Goal: Task Accomplishment & Management: Use online tool/utility

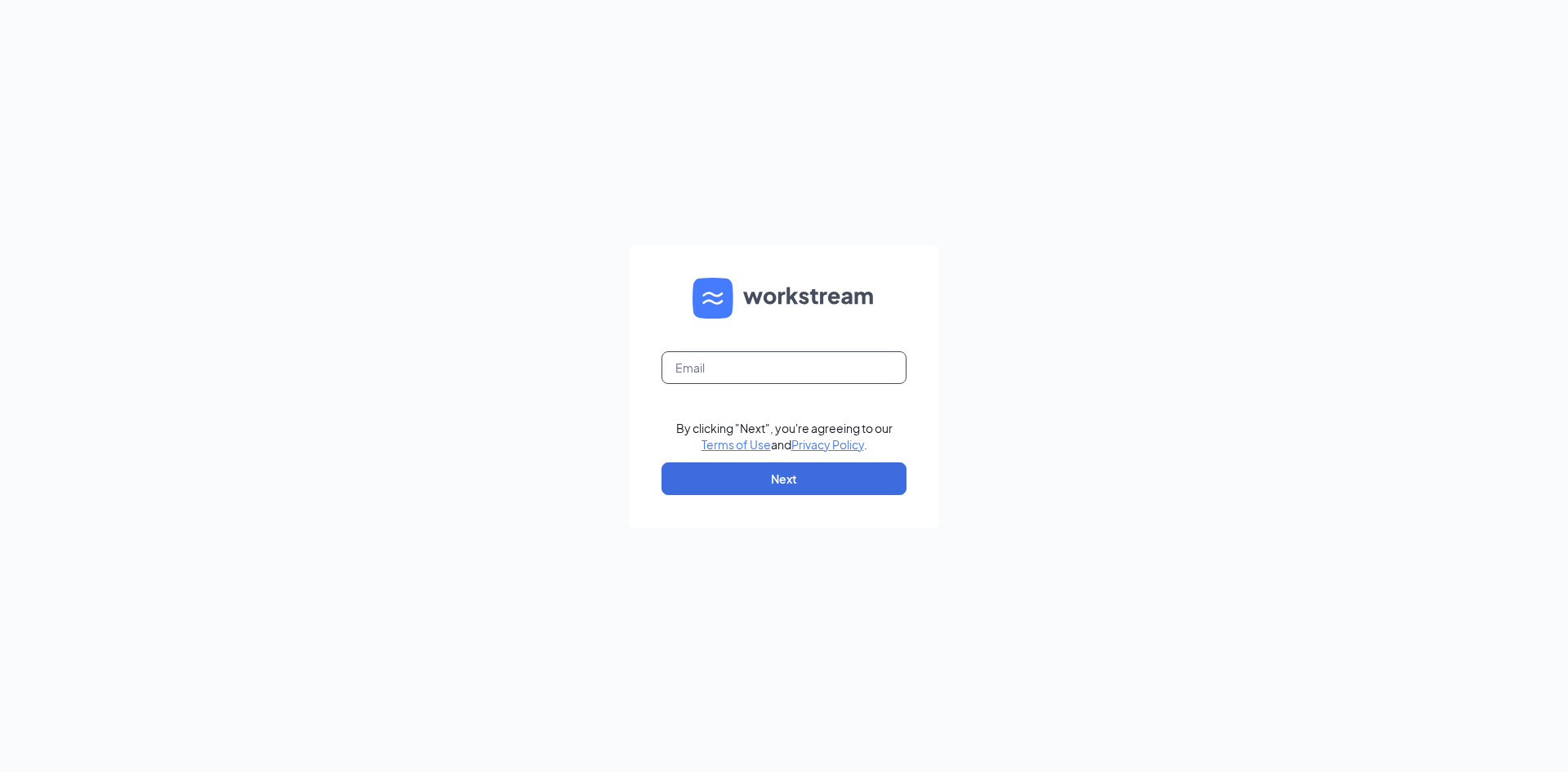
click at [735, 369] on input "text" at bounding box center [783, 368] width 245 height 32
type input "harmonyblessie7@gmail.com"
click at [715, 482] on button "Next" at bounding box center [783, 479] width 245 height 32
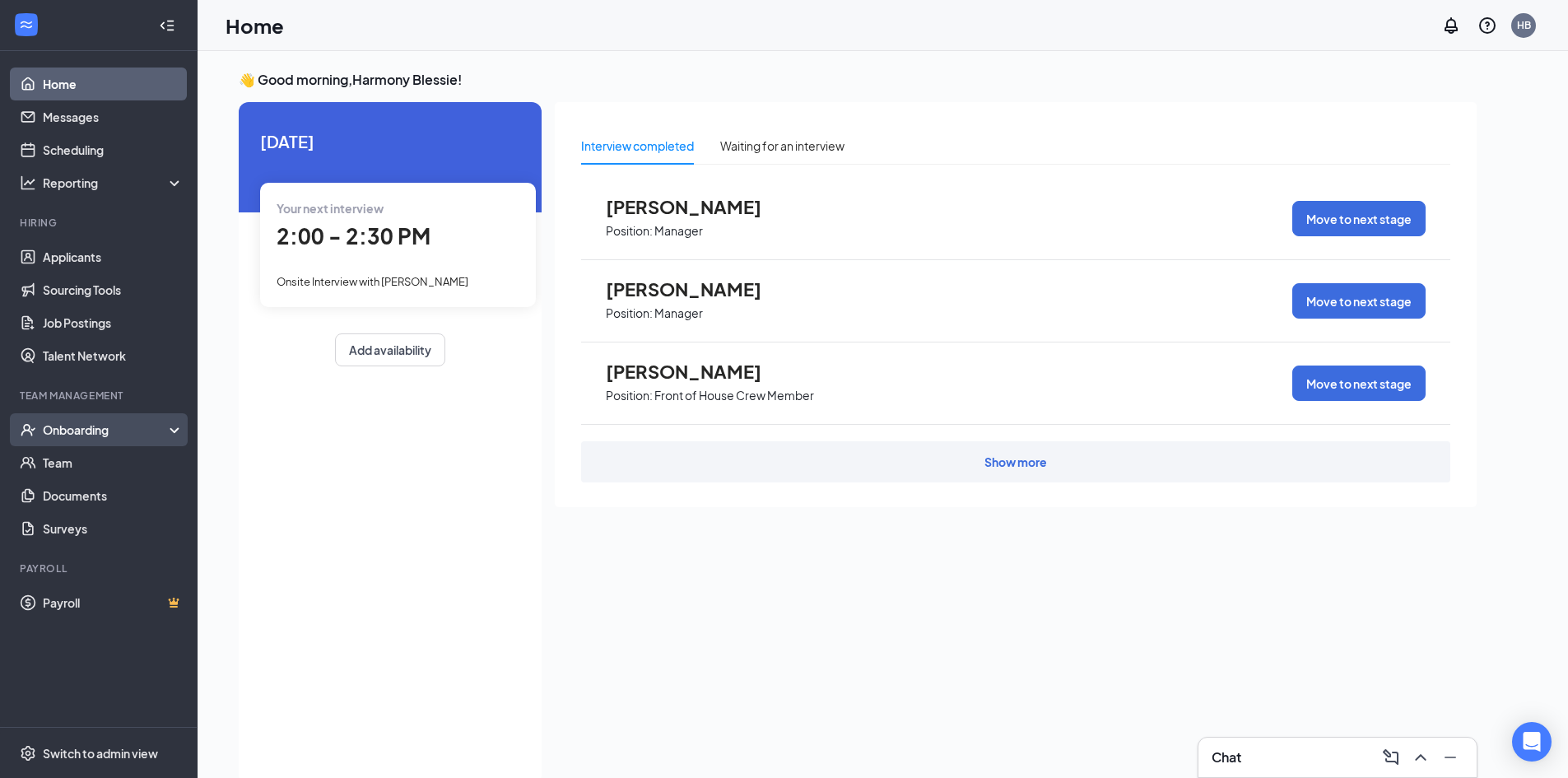
click at [108, 443] on div "Onboarding" at bounding box center [99, 429] width 198 height 33
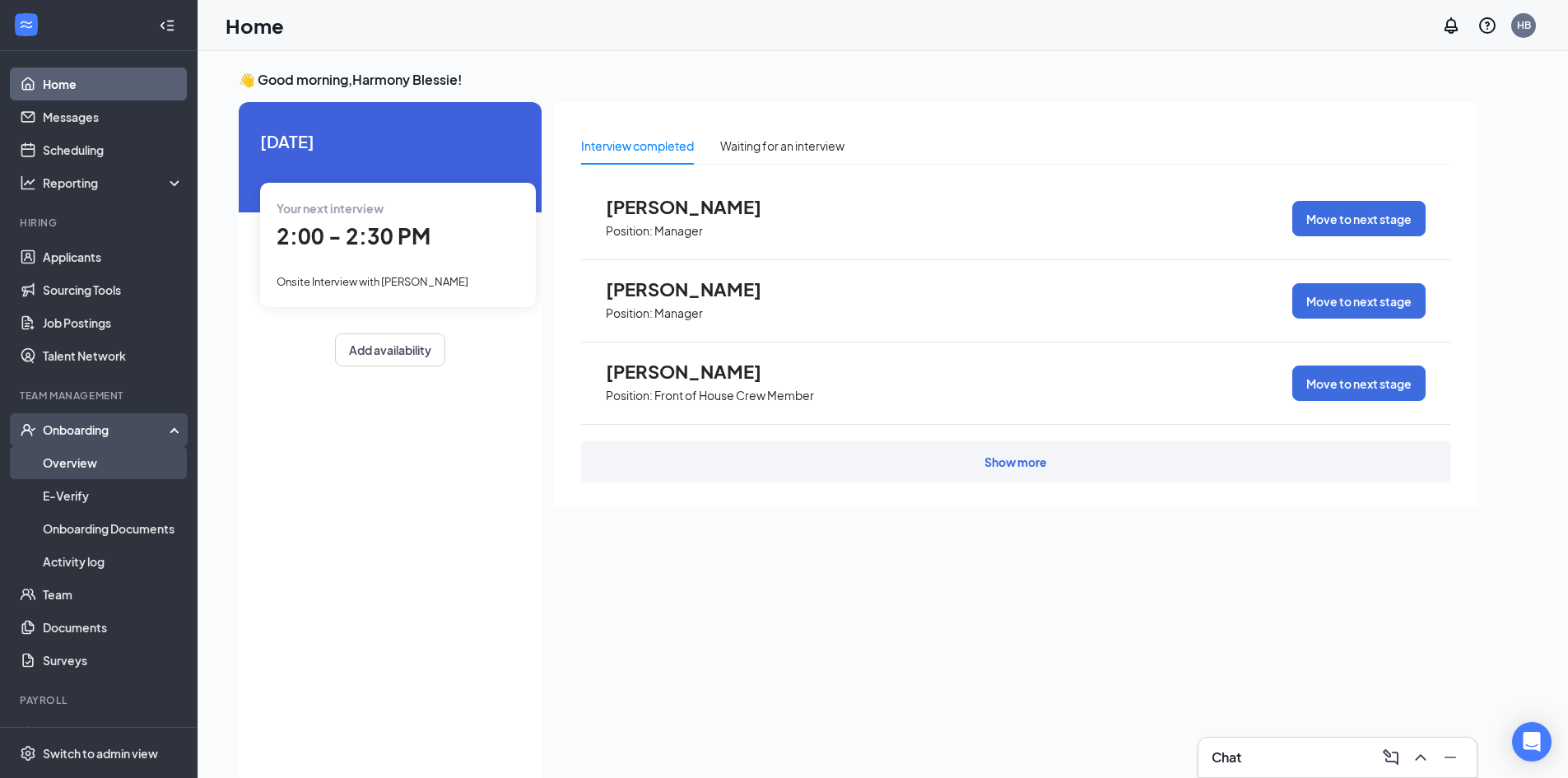
click at [107, 467] on link "Overview" at bounding box center [114, 463] width 141 height 33
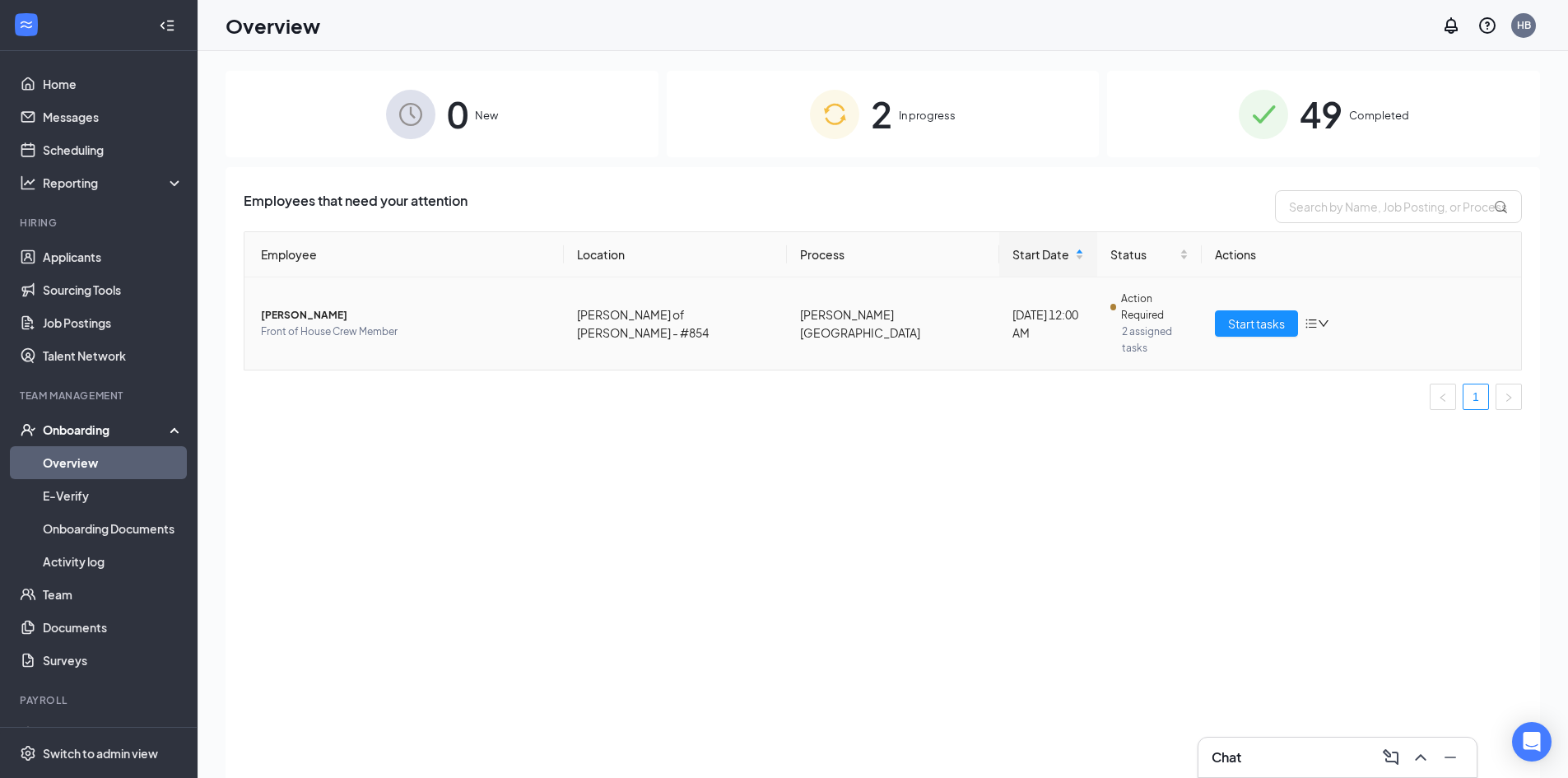
click at [359, 307] on span "[PERSON_NAME]" at bounding box center [405, 315] width 290 height 16
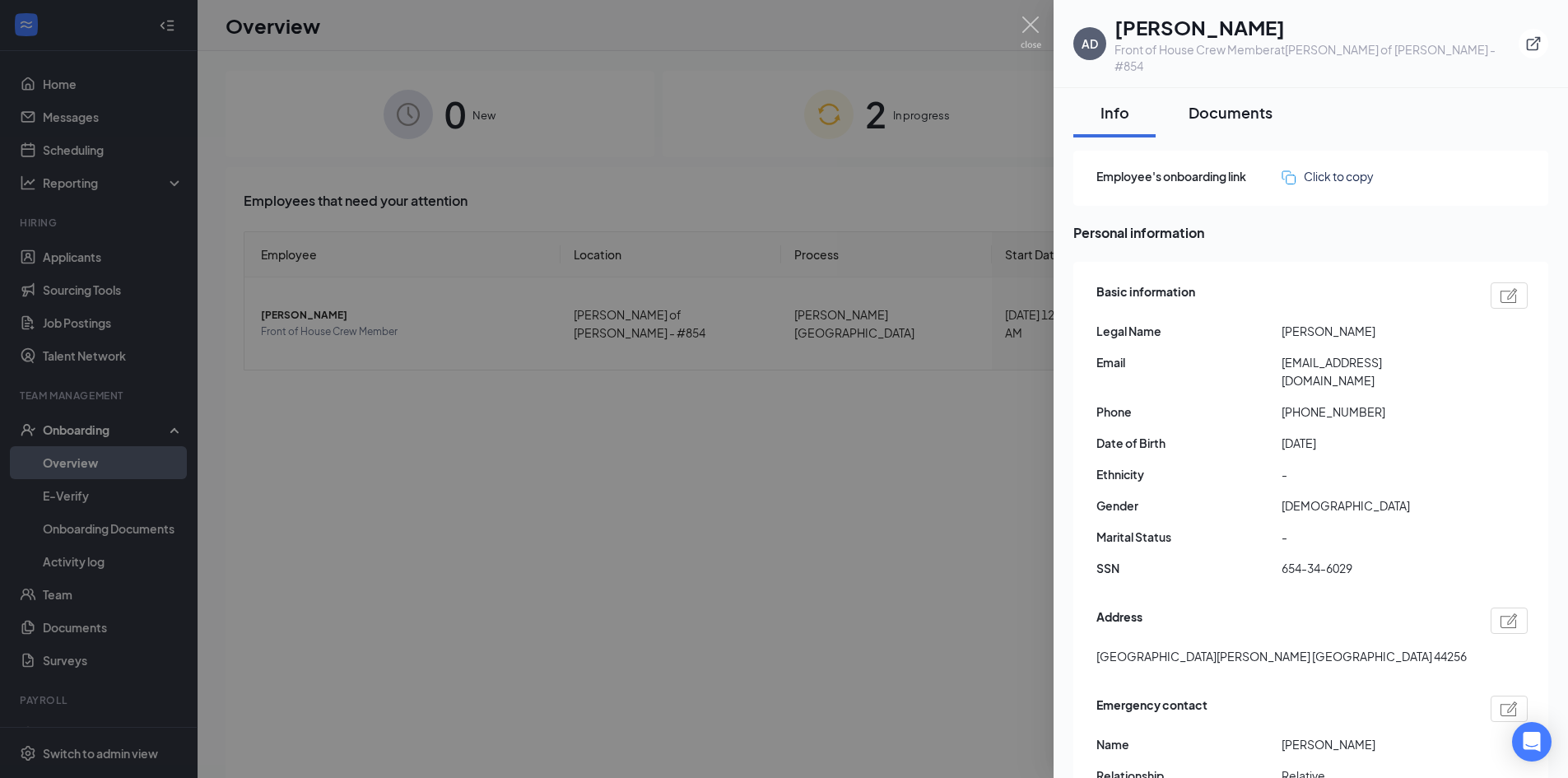
click at [1221, 108] on button "Documents" at bounding box center [1231, 112] width 117 height 49
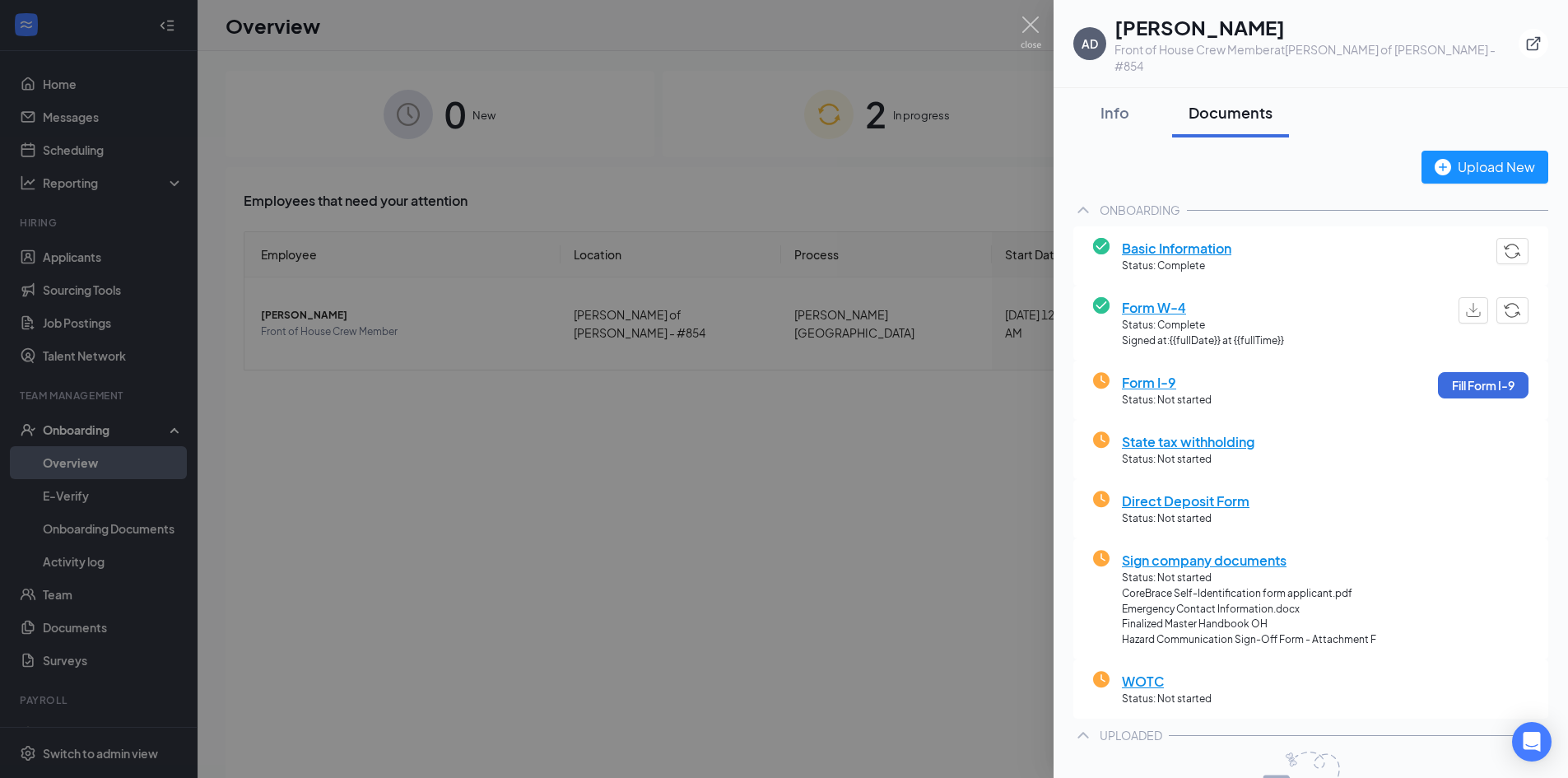
click at [809, 573] on div at bounding box center [784, 389] width 1568 height 778
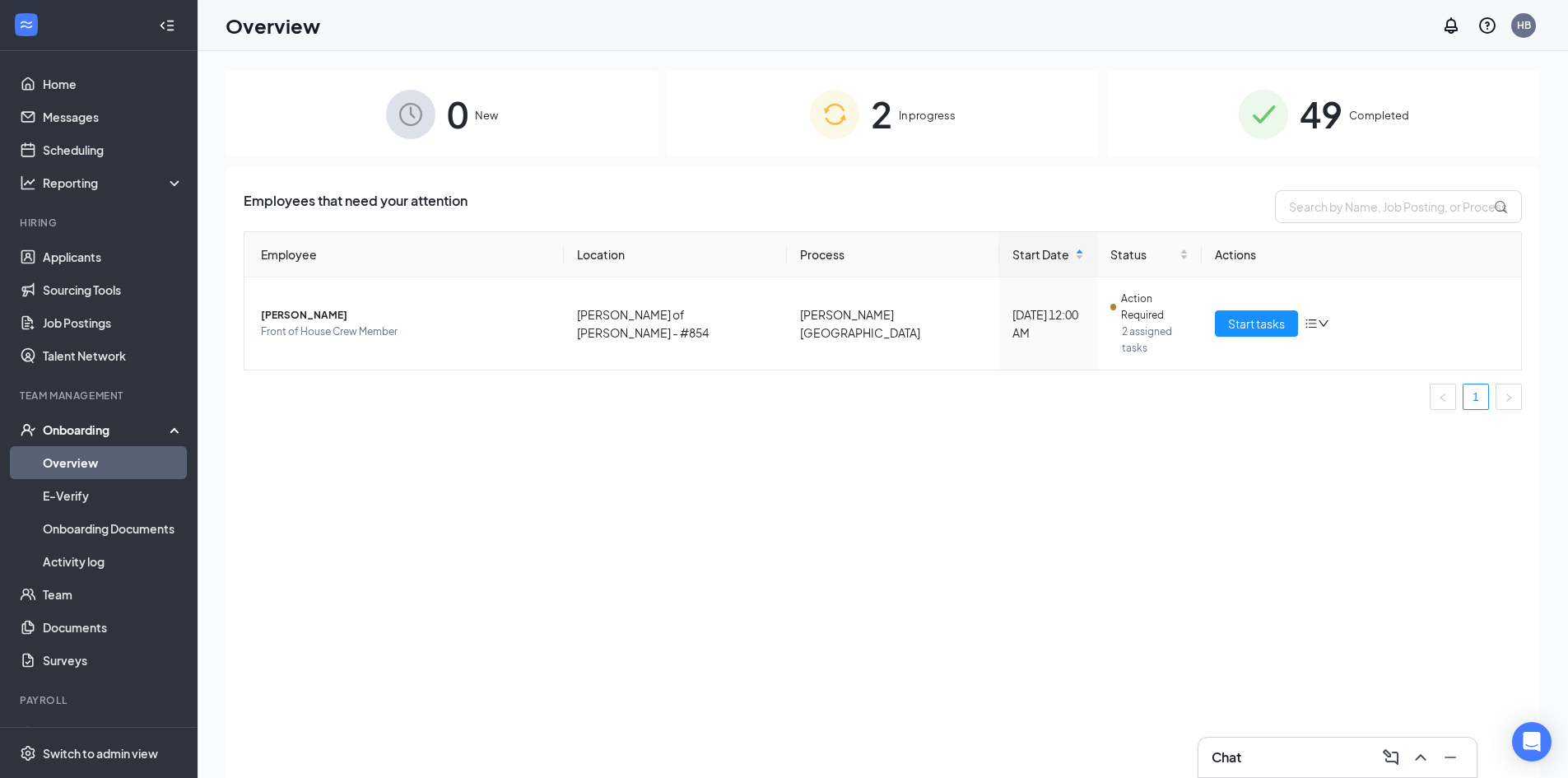
click at [811, 110] on img at bounding box center [834, 113] width 49 height 49
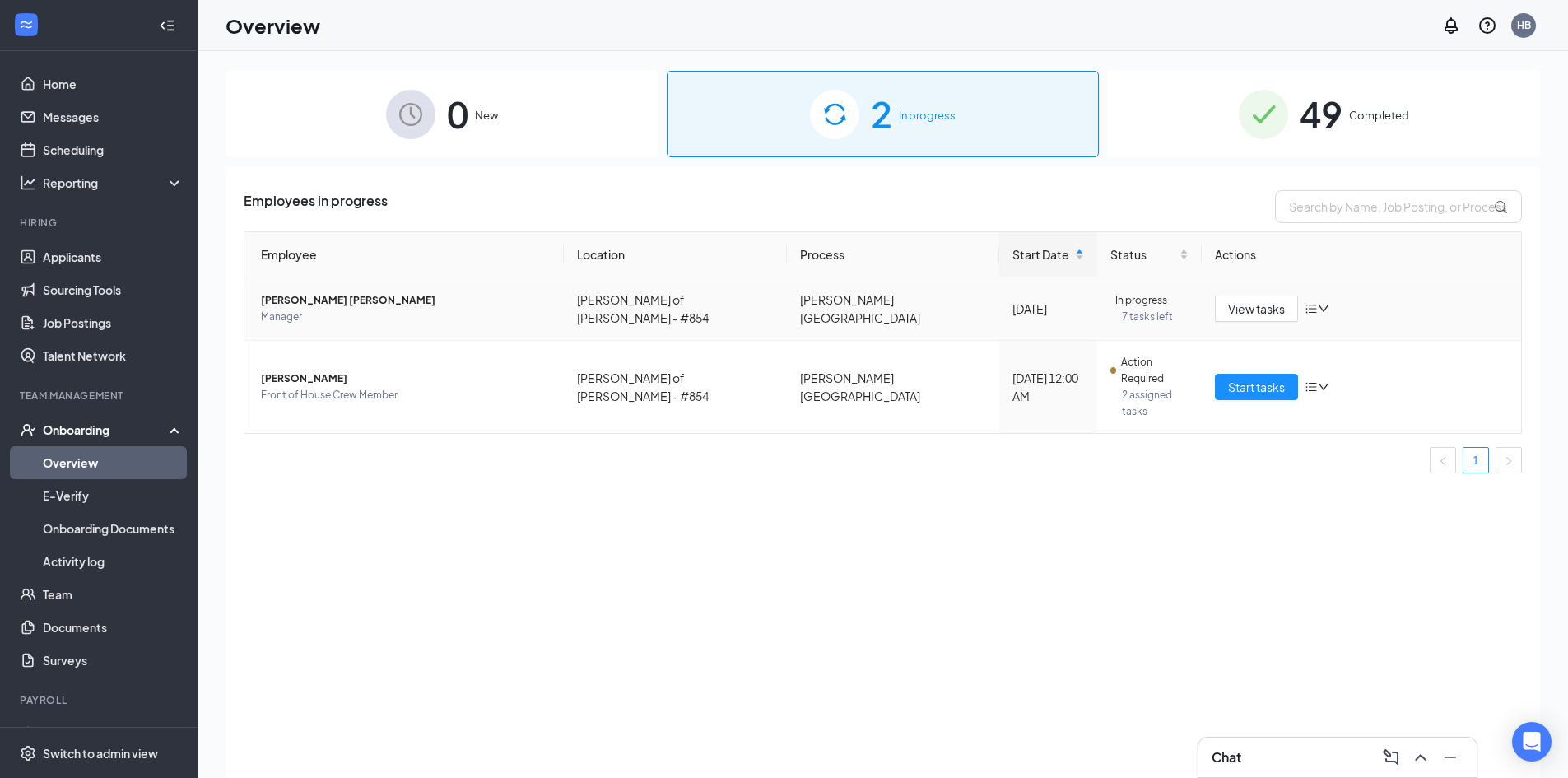
click at [296, 309] on span "Manager" at bounding box center [405, 316] width 290 height 16
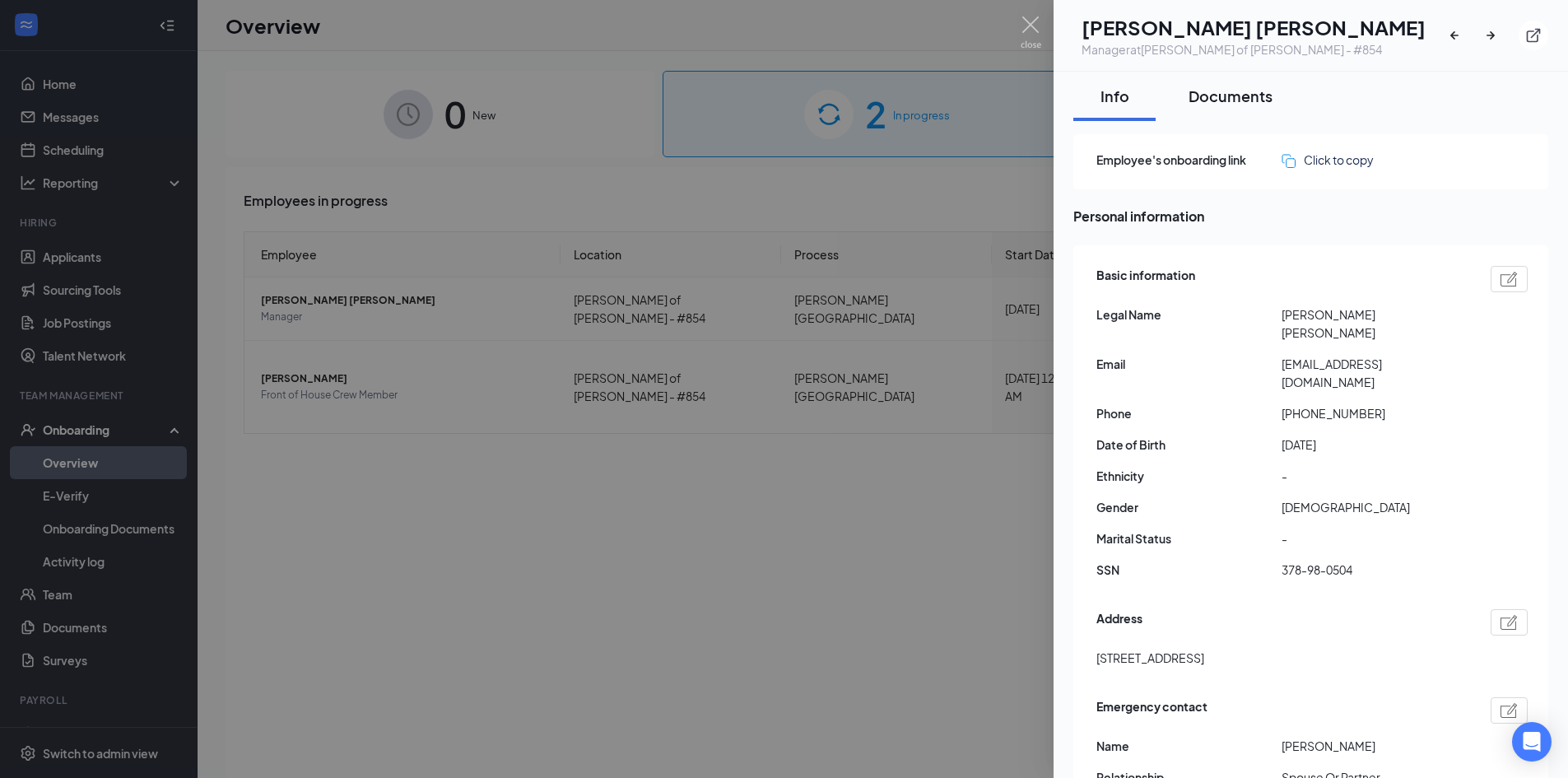
click at [1239, 106] on button "Documents" at bounding box center [1231, 95] width 117 height 49
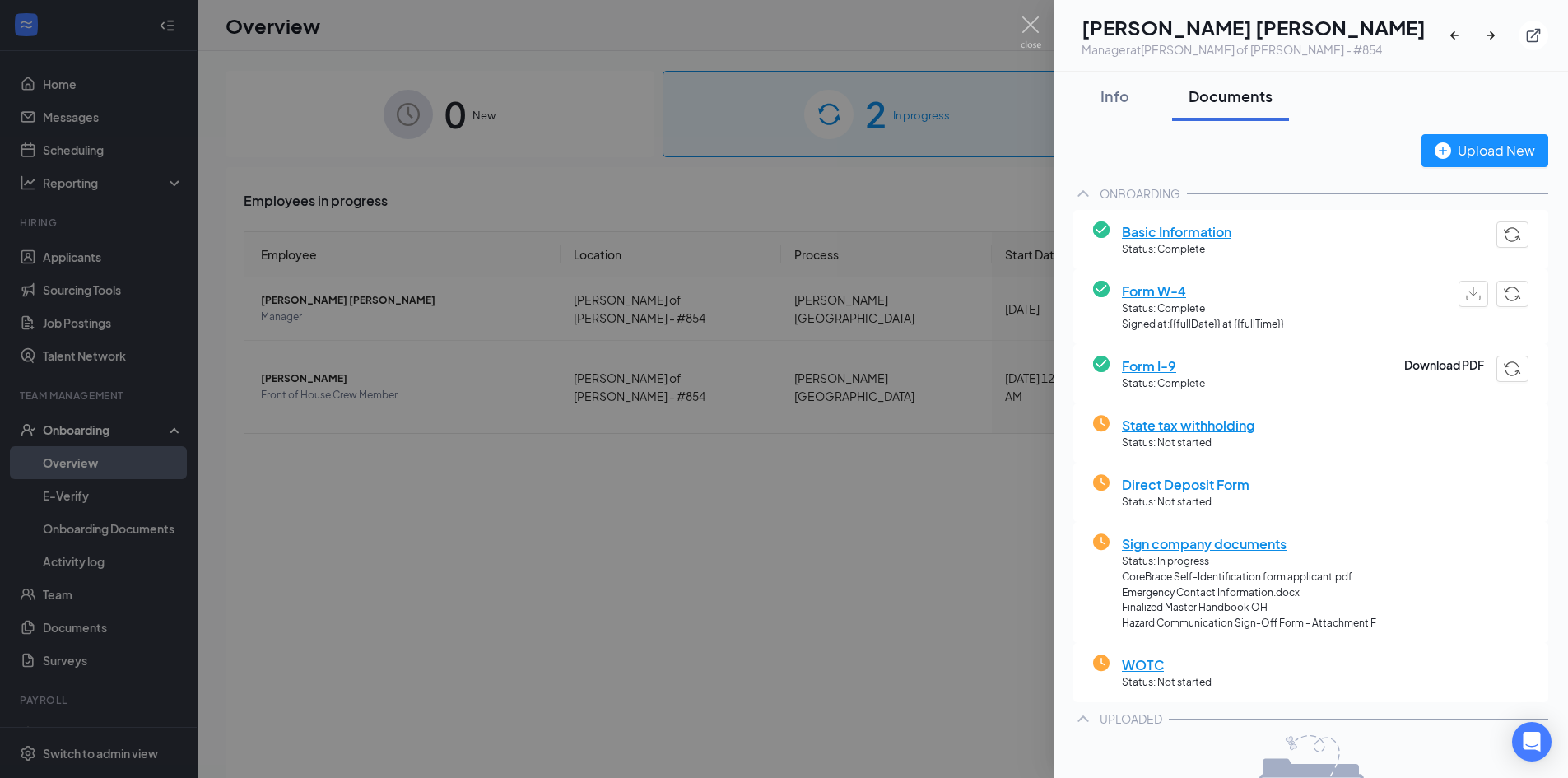
click at [672, 543] on div at bounding box center [784, 389] width 1568 height 778
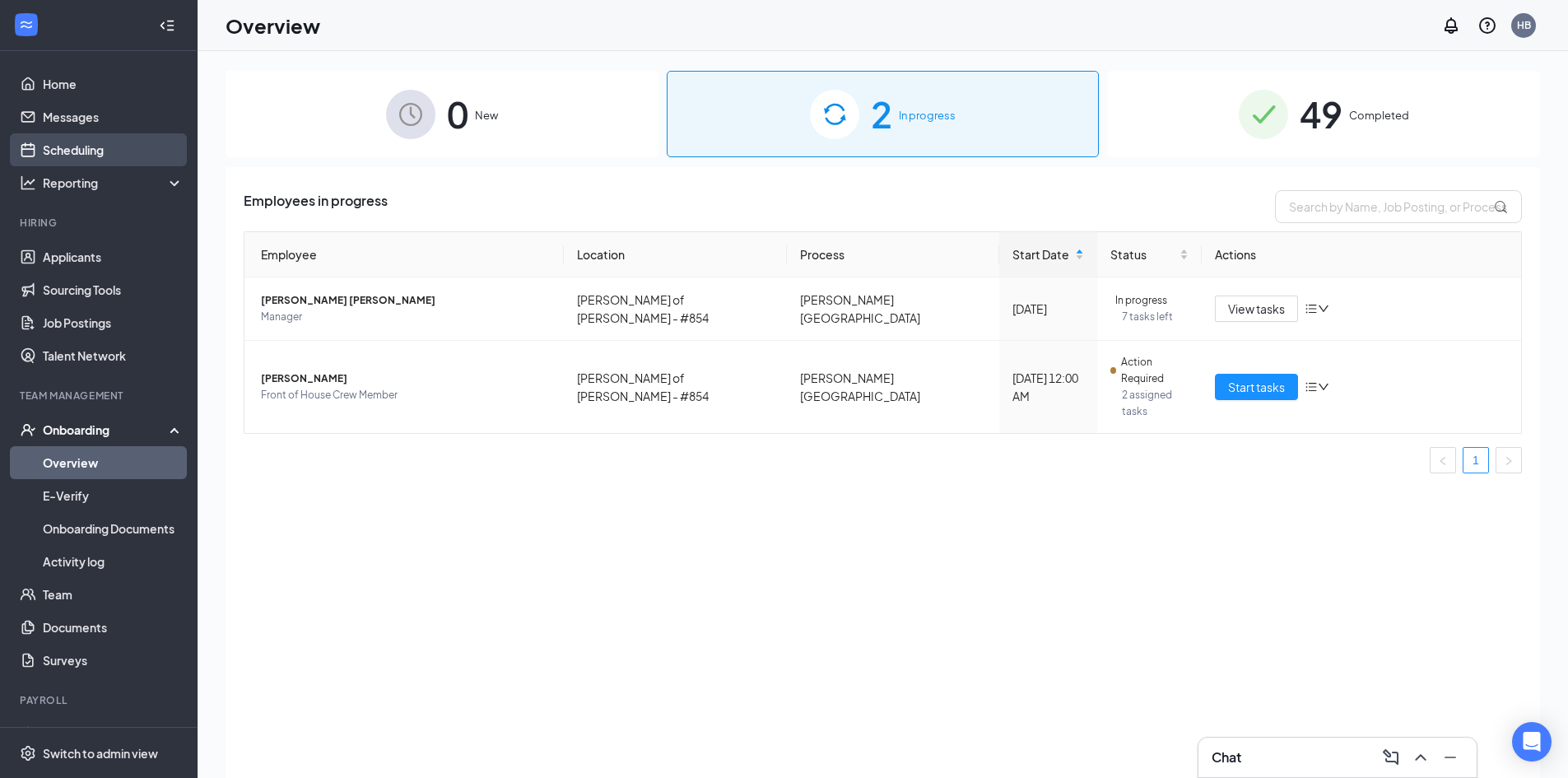
click at [90, 142] on link "Scheduling" at bounding box center [114, 150] width 141 height 33
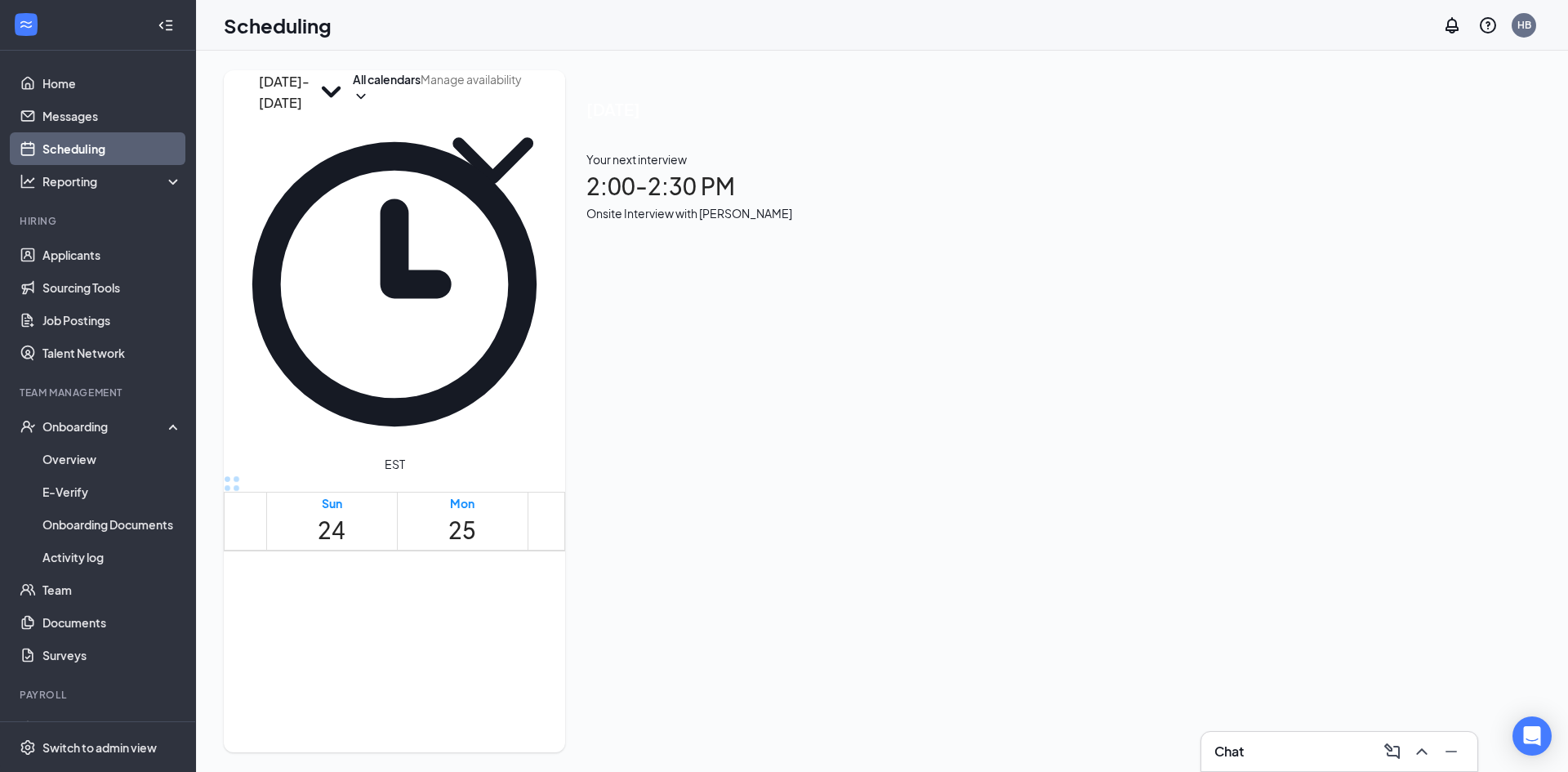
scroll to position [1315, 0]
click at [722, 698] on span "2:00-2:30 PM" at bounding box center [746, 714] width 48 height 32
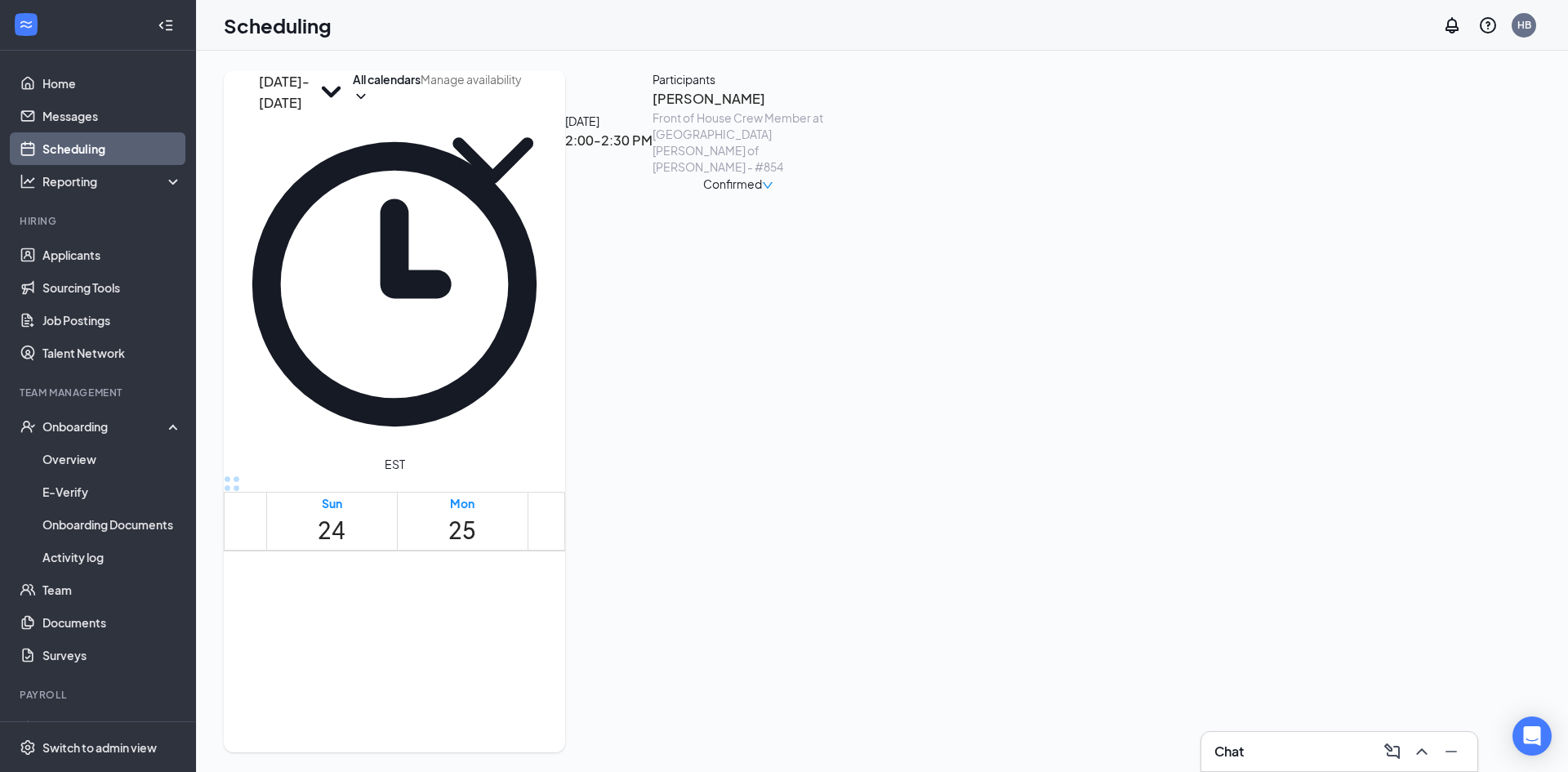
click at [824, 109] on h3 "[PERSON_NAME]" at bounding box center [738, 98] width 171 height 21
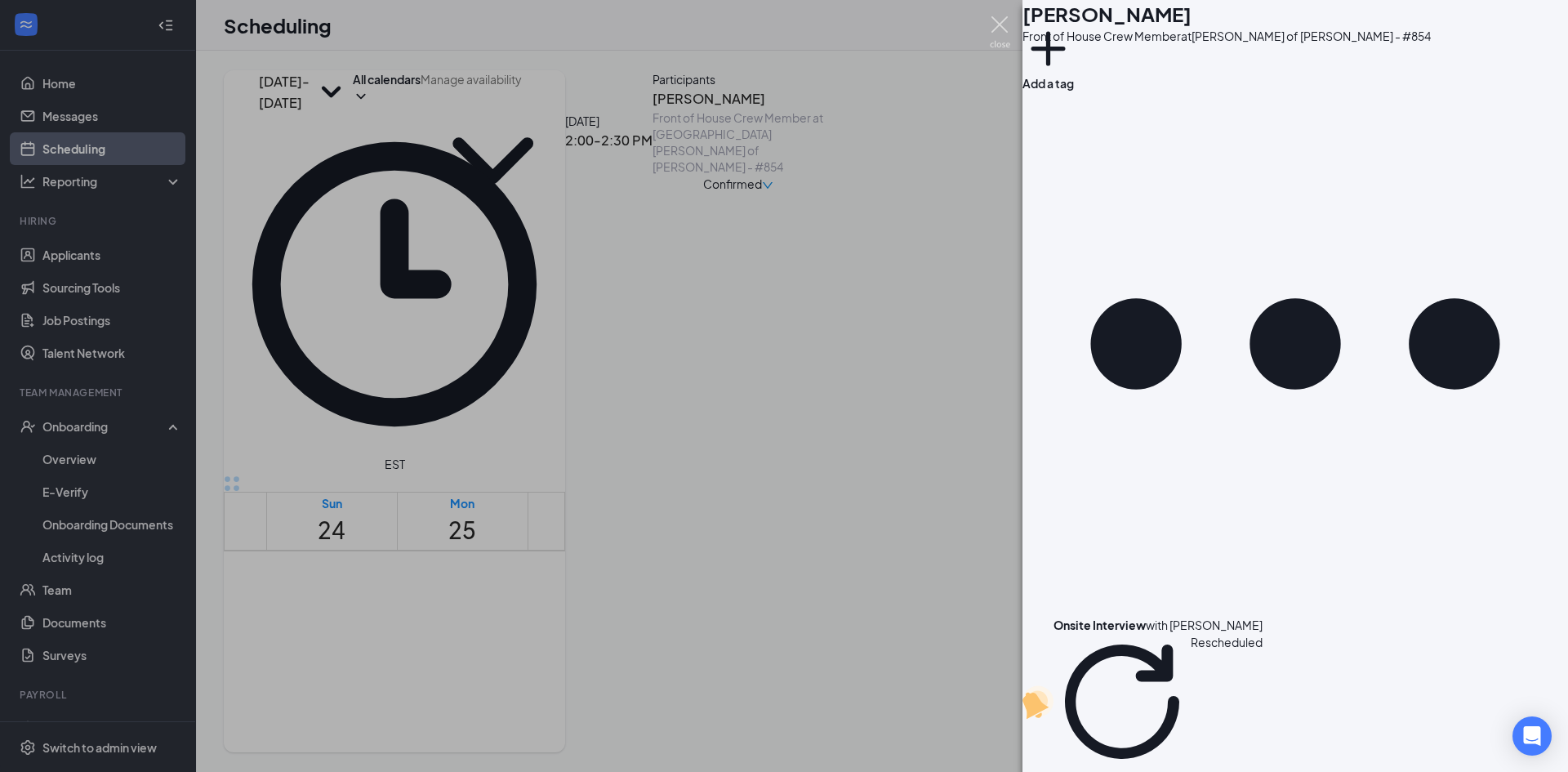
click at [999, 33] on img at bounding box center [1000, 32] width 20 height 32
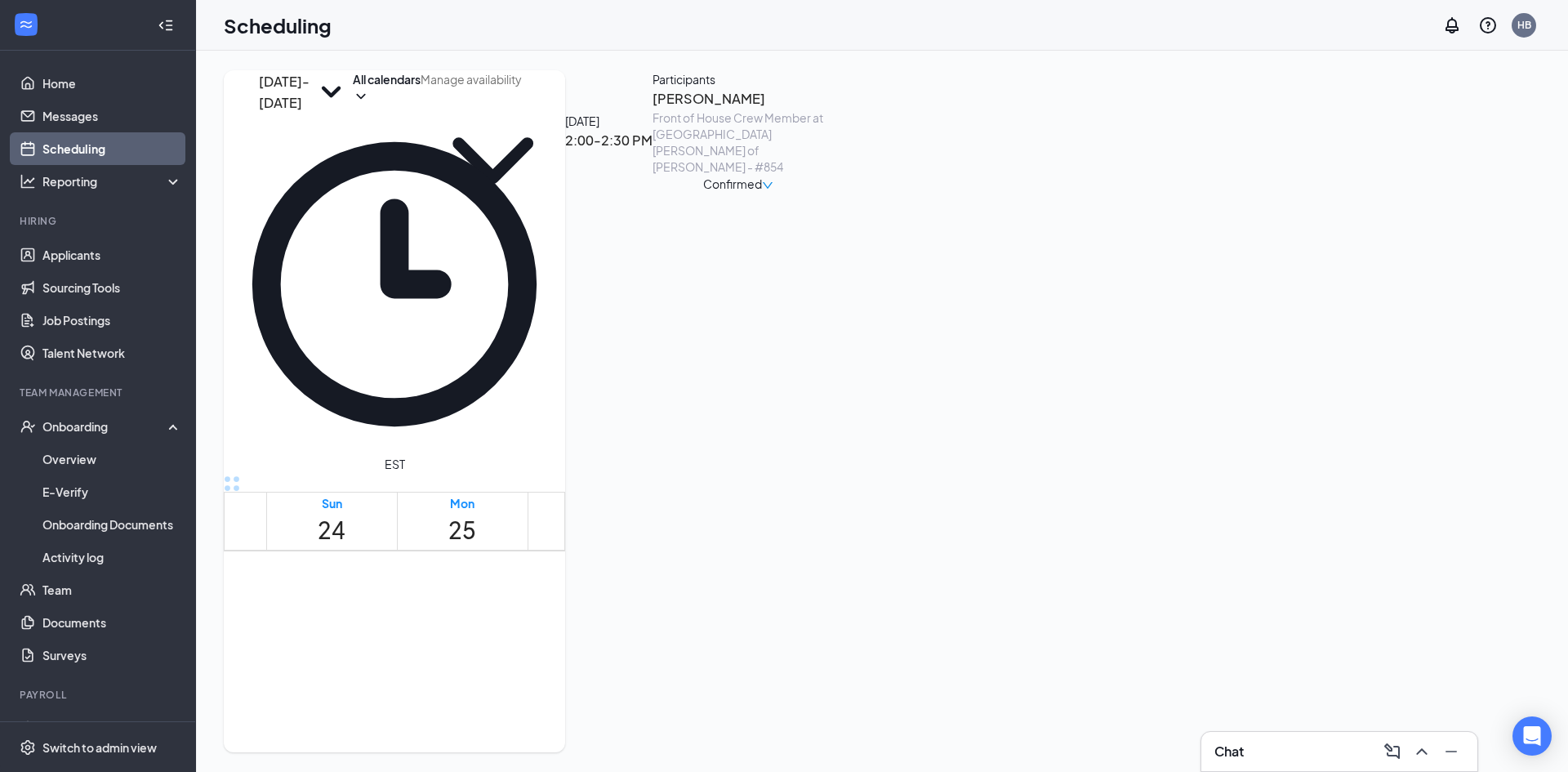
click at [851, 732] on div "2" at bounding box center [852, 750] width 42 height 36
click at [874, 732] on div "1" at bounding box center [894, 750] width 42 height 36
click at [88, 251] on link "Applicants" at bounding box center [113, 254] width 140 height 32
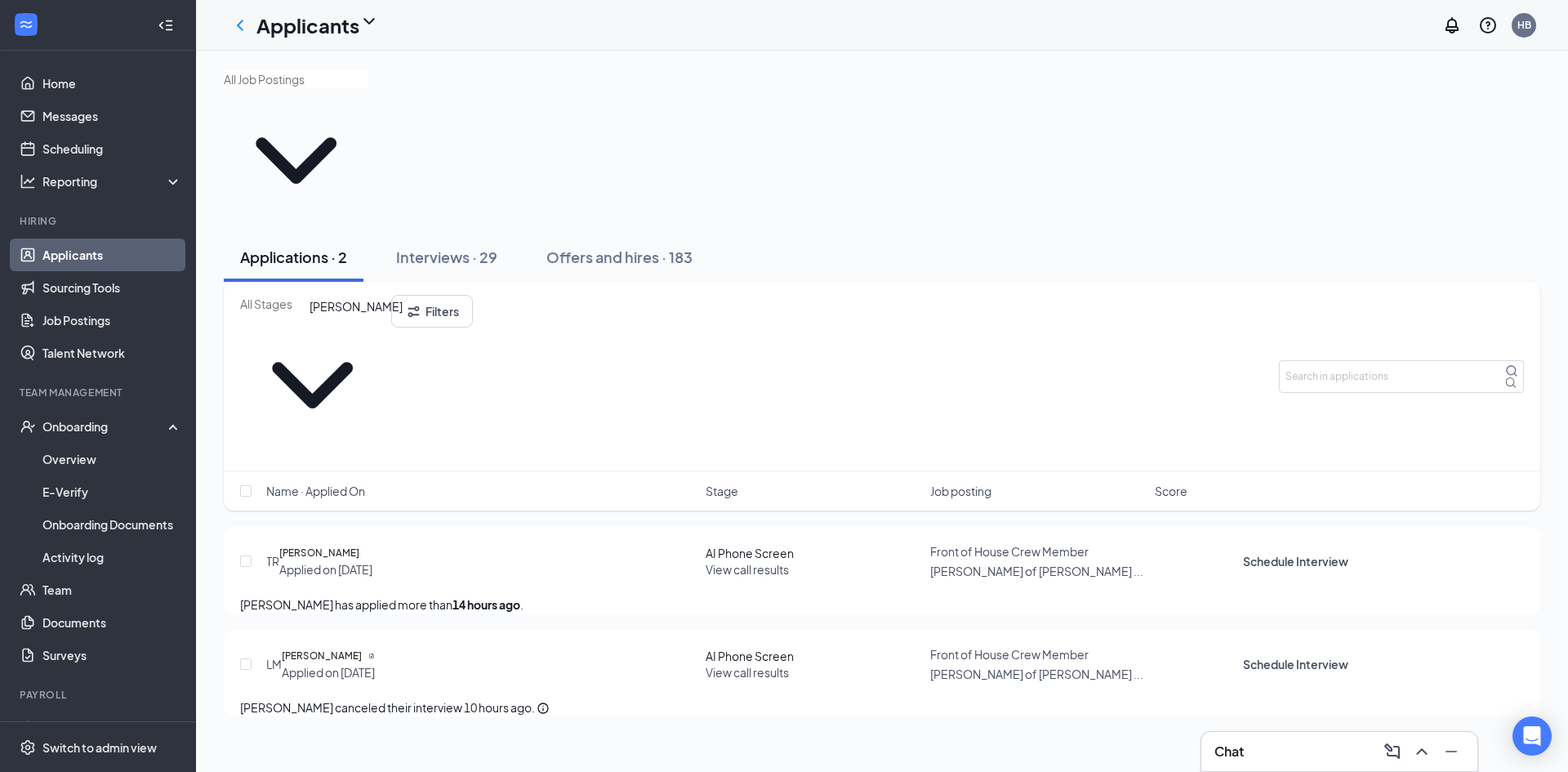
click at [356, 544] on h5 "[PERSON_NAME]" at bounding box center [319, 552] width 80 height 16
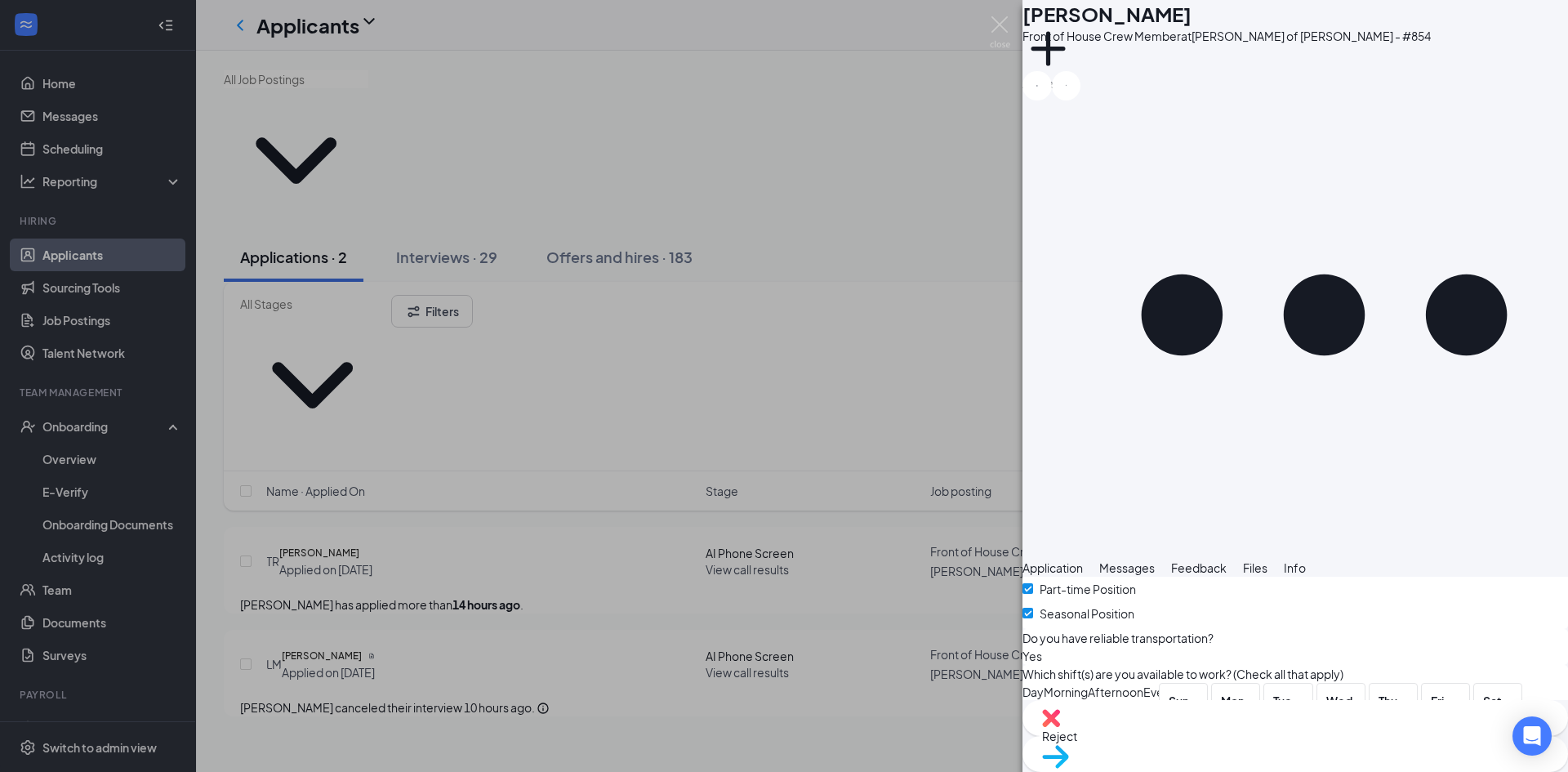
scroll to position [423, 0]
click at [732, 601] on div "TR [PERSON_NAME] Front of House Crew Member at [PERSON_NAME] of [PERSON_NAME] -…" at bounding box center [784, 386] width 1568 height 772
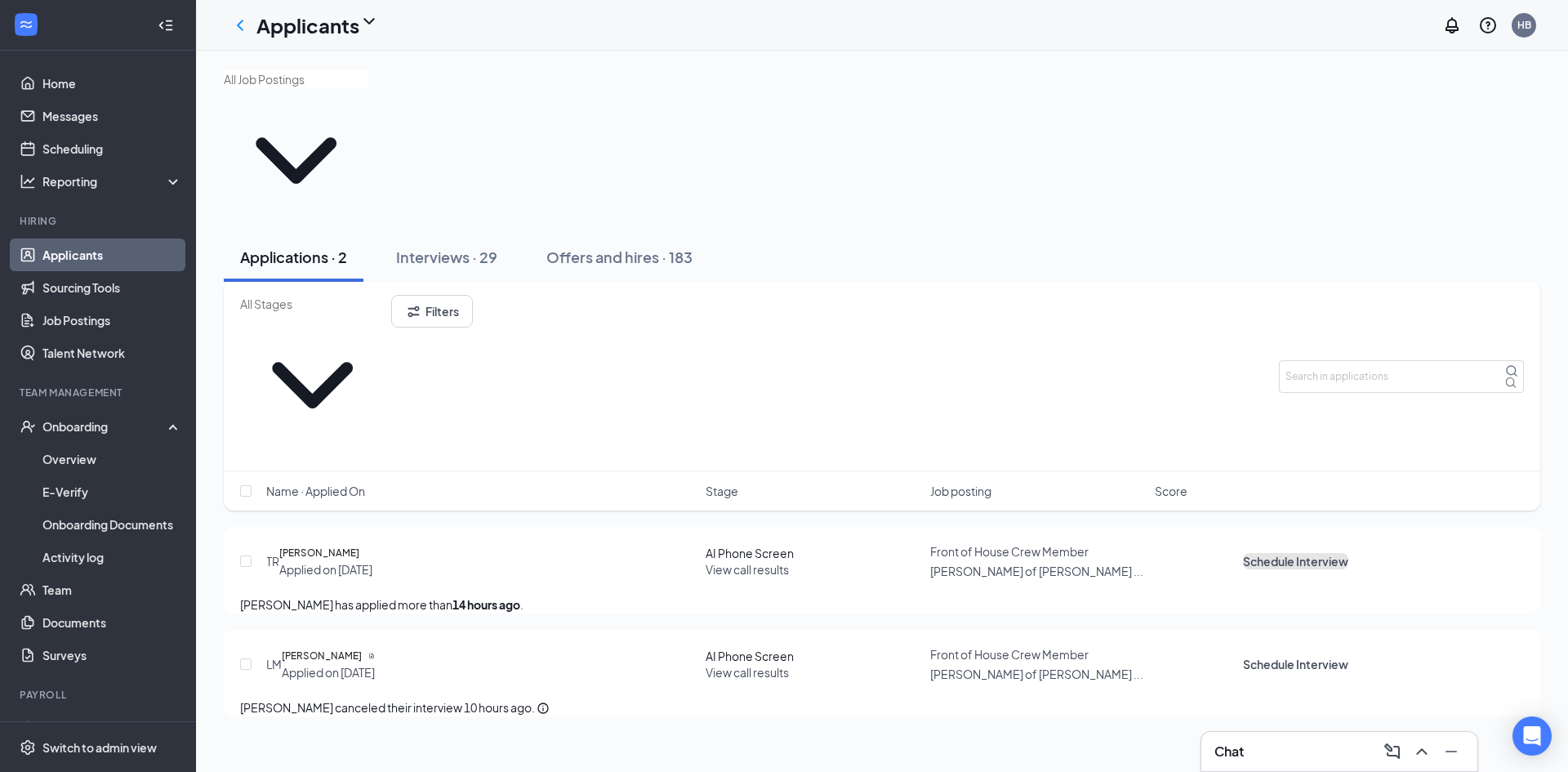
click at [1348, 553] on button "Schedule Interview" at bounding box center [1295, 560] width 105 height 16
click at [348, 647] on h5 "[PERSON_NAME]" at bounding box center [322, 655] width 80 height 16
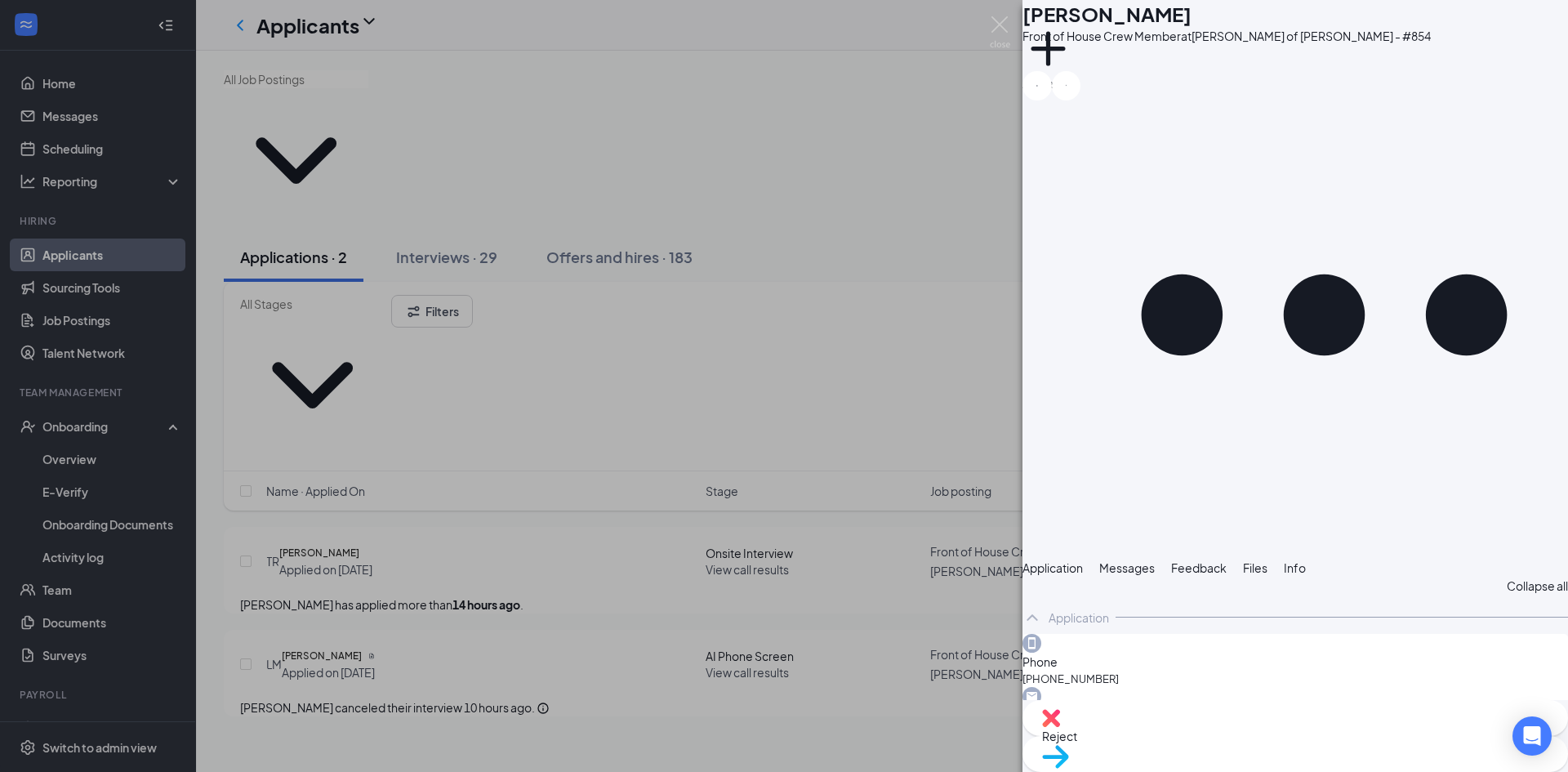
click at [879, 624] on div "LM [PERSON_NAME] Front of House Crew Member at [PERSON_NAME] of [PERSON_NAME] -…" at bounding box center [784, 386] width 1568 height 772
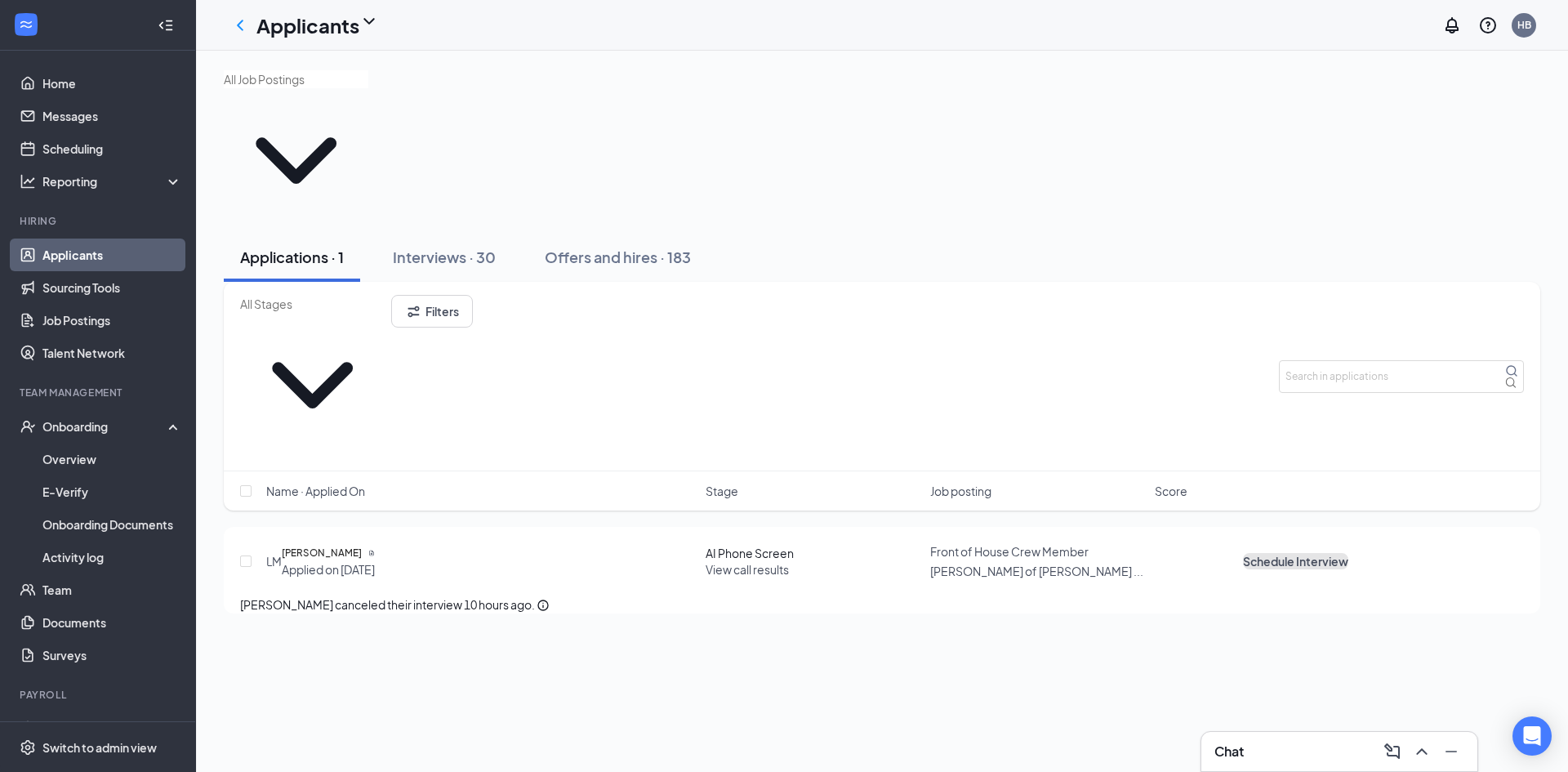
click at [1348, 553] on button "Schedule Interview" at bounding box center [1295, 560] width 105 height 16
click at [648, 548] on div "Applications · 0 Interviews · 31 Offers and hires · 183 Filters Name · Applied …" at bounding box center [882, 410] width 1372 height 721
